Goal: Find contact information: Find contact information

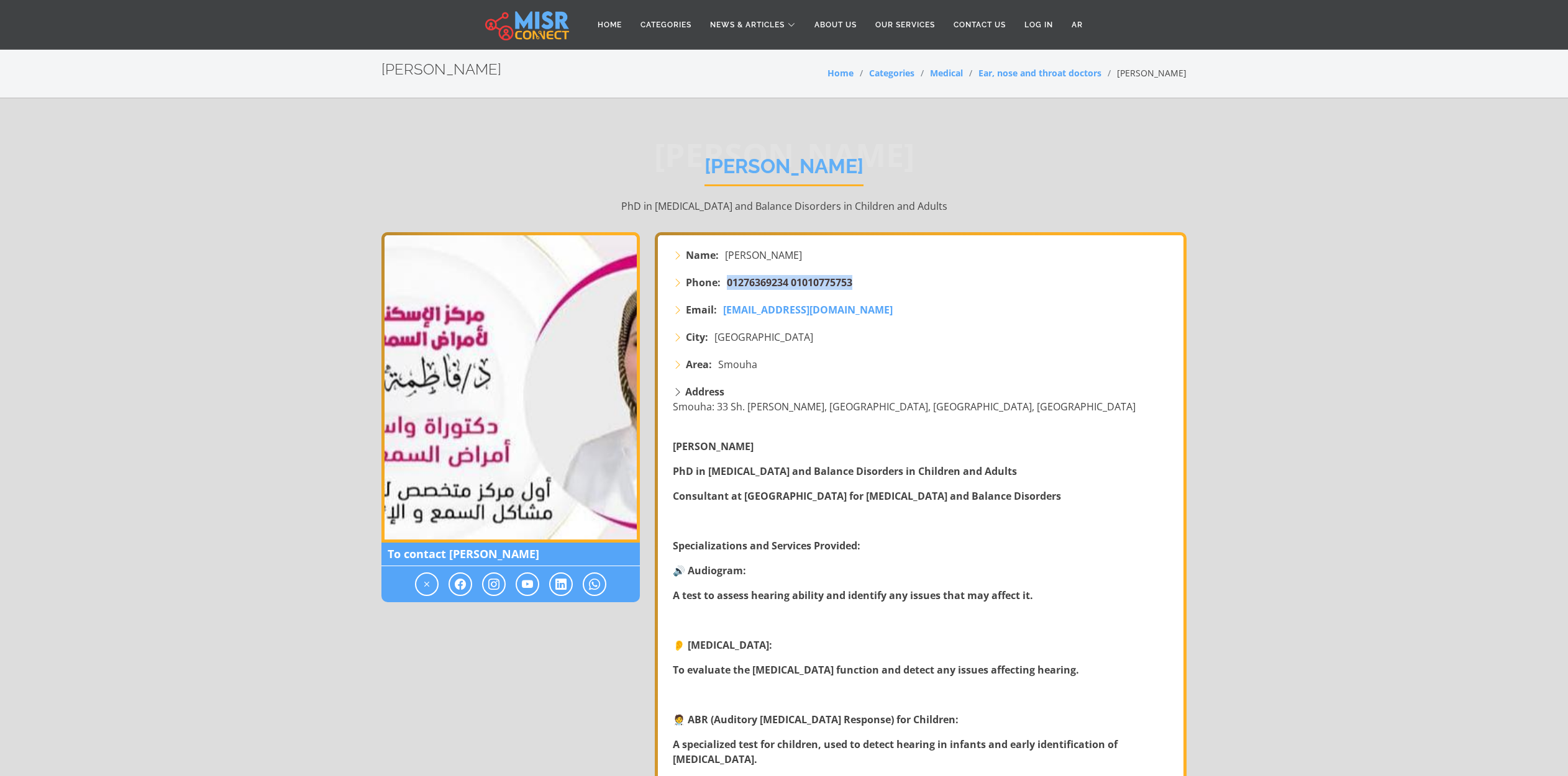
drag, startPoint x: 860, startPoint y: 282, endPoint x: 729, endPoint y: 283, distance: 131.0
click at [729, 283] on li "Phone: 01276369234 01010775753" at bounding box center [921, 283] width 498 height 15
copy span "01276369234 01010775753"
drag, startPoint x: 872, startPoint y: 310, endPoint x: 723, endPoint y: 309, distance: 149.0
click at [723, 309] on li "Email: [EMAIL_ADDRESS][DOMAIN_NAME]" at bounding box center [921, 310] width 498 height 15
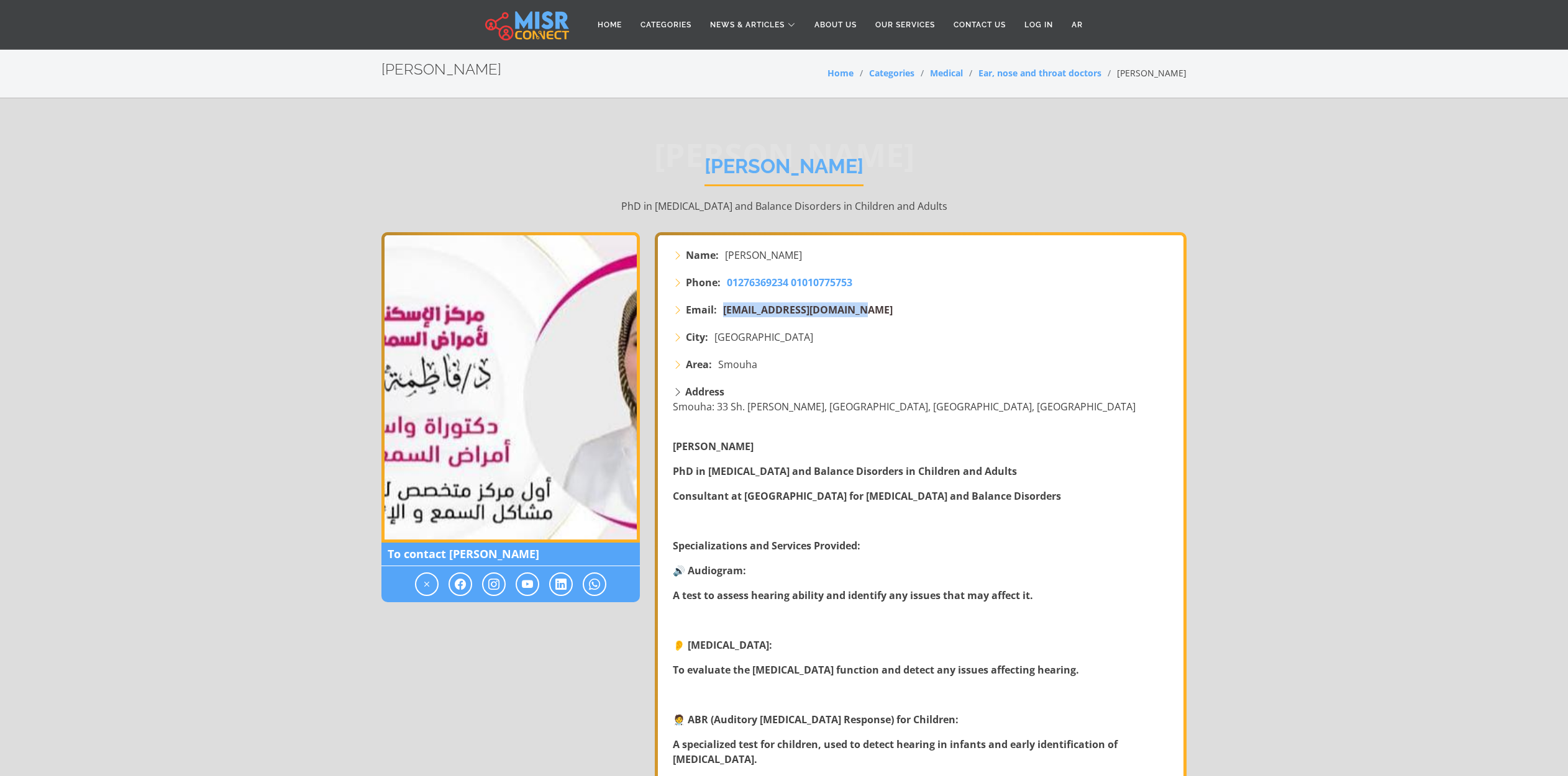
copy span "[EMAIL_ADDRESS][DOMAIN_NAME]"
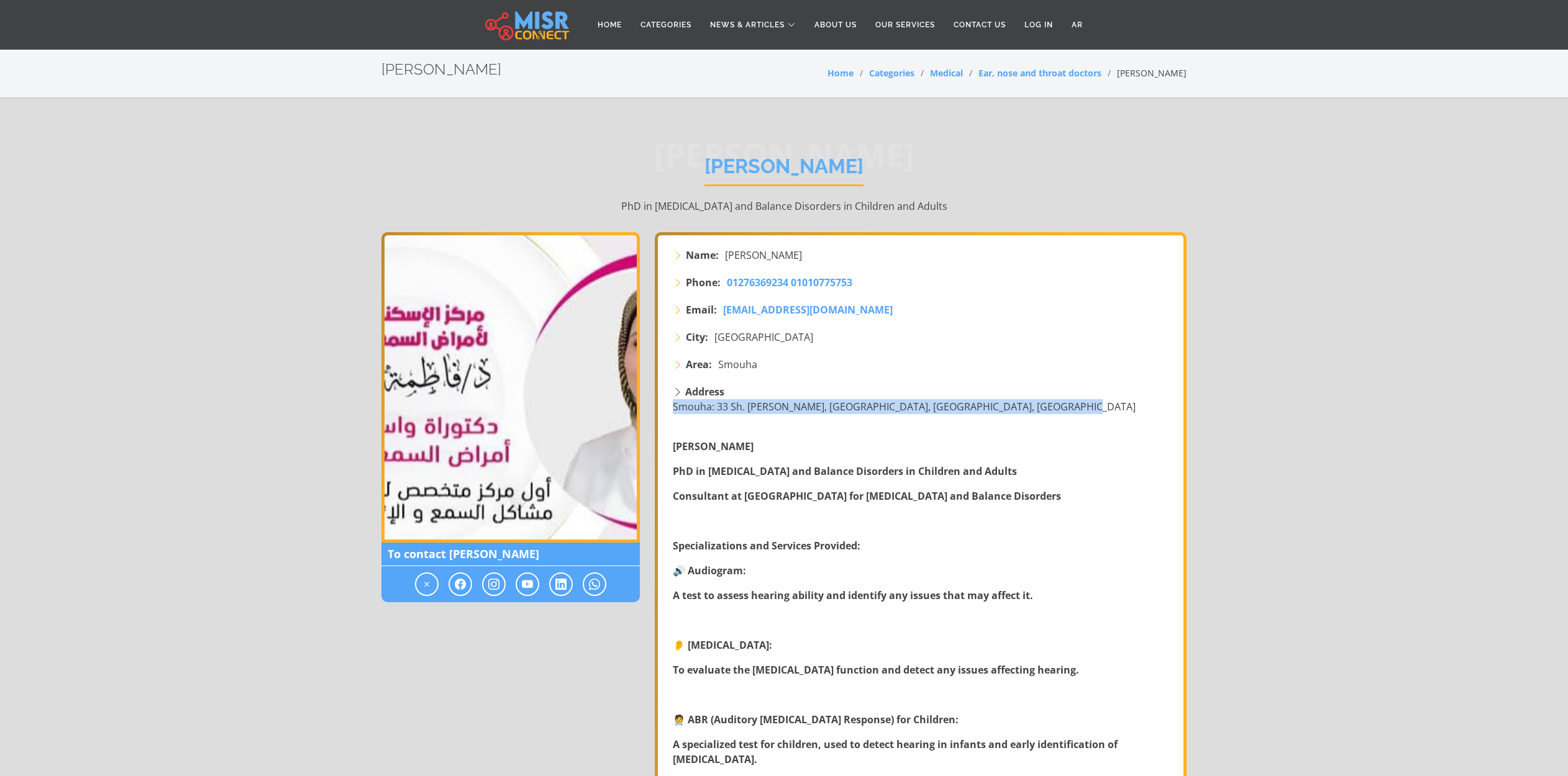
drag, startPoint x: 673, startPoint y: 408, endPoint x: 1063, endPoint y: 404, distance: 390.0
click at [1063, 404] on div "Address Smouha: 33 Sh. [PERSON_NAME], [GEOGRAPHIC_DATA], [GEOGRAPHIC_DATA], [GE…" at bounding box center [921, 400] width 498 height 30
copy span "Smouha: 33 Sh. [PERSON_NAME], [GEOGRAPHIC_DATA], [GEOGRAPHIC_DATA], [GEOGRAPHIC…"
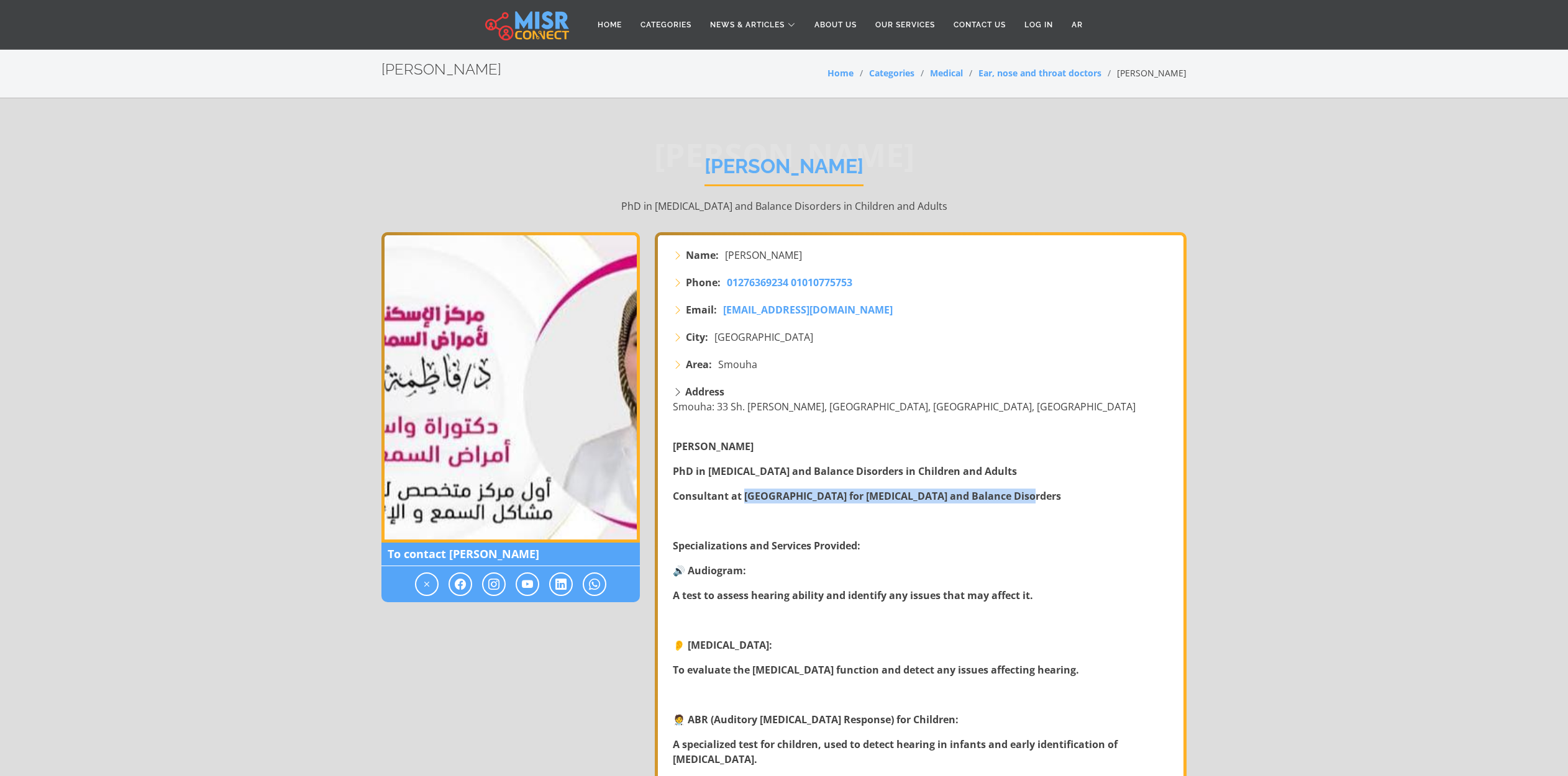
drag, startPoint x: 744, startPoint y: 496, endPoint x: 1026, endPoint y: 497, distance: 282.0
click at [1026, 497] on p "Consultant at [GEOGRAPHIC_DATA] for [MEDICAL_DATA] and Balance Disorders" at bounding box center [921, 496] width 498 height 15
copy strong "Alexandria Center for [MEDICAL_DATA] and Balance Disorders"
